Goal: Information Seeking & Learning: Learn about a topic

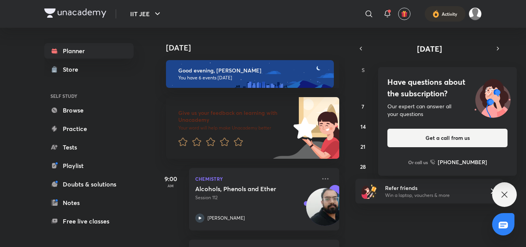
scroll to position [353, 0]
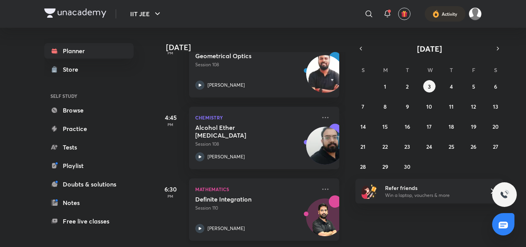
click at [262, 197] on div "Definite Integration Session 110" at bounding box center [255, 203] width 121 height 16
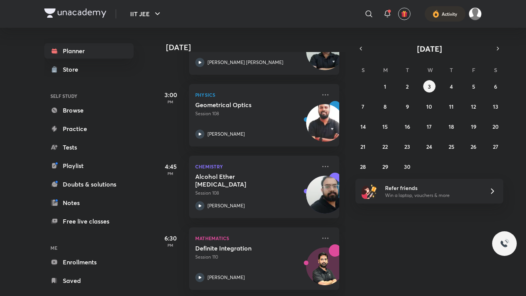
scroll to position [305, 0]
